Goal: Navigation & Orientation: Find specific page/section

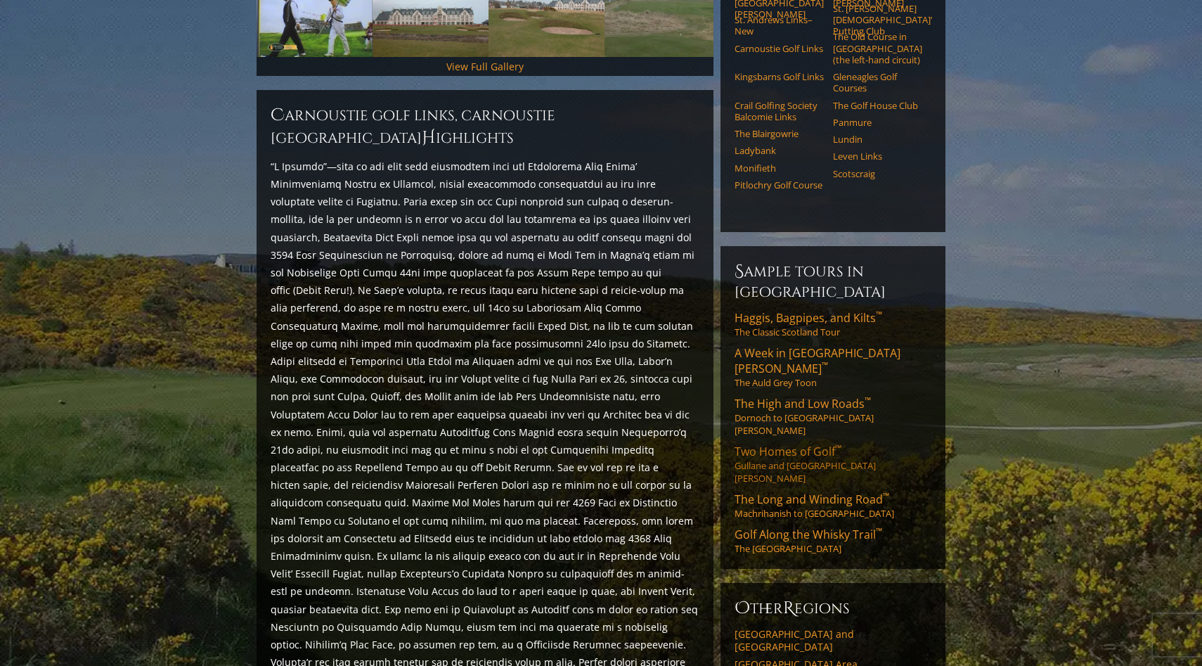
scroll to position [540, 0]
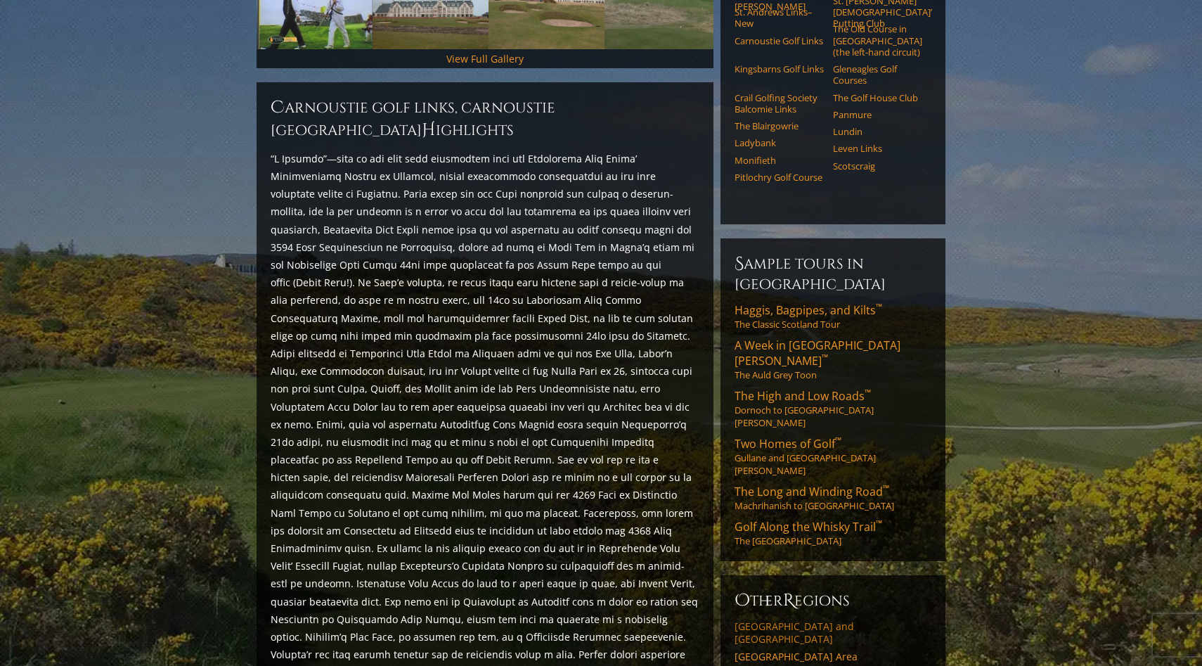
click at [831, 620] on link "[GEOGRAPHIC_DATA] and [GEOGRAPHIC_DATA]" at bounding box center [833, 632] width 197 height 25
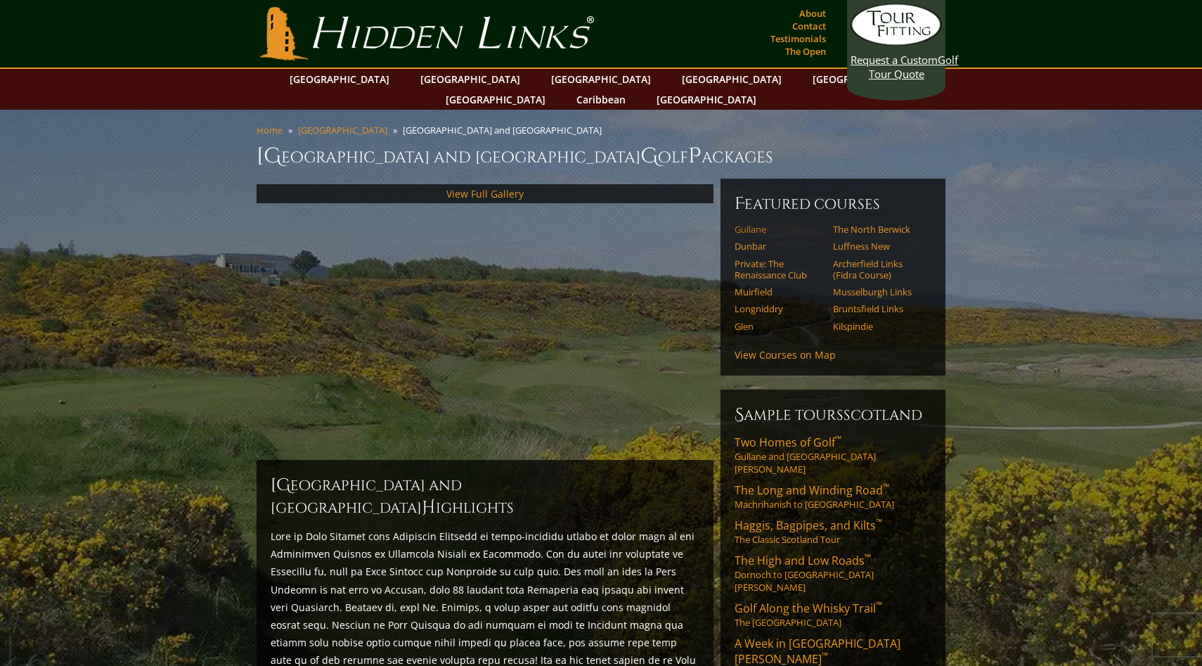
click at [750, 224] on link "Gullane" at bounding box center [779, 229] width 89 height 11
